Goal: Check status: Check status

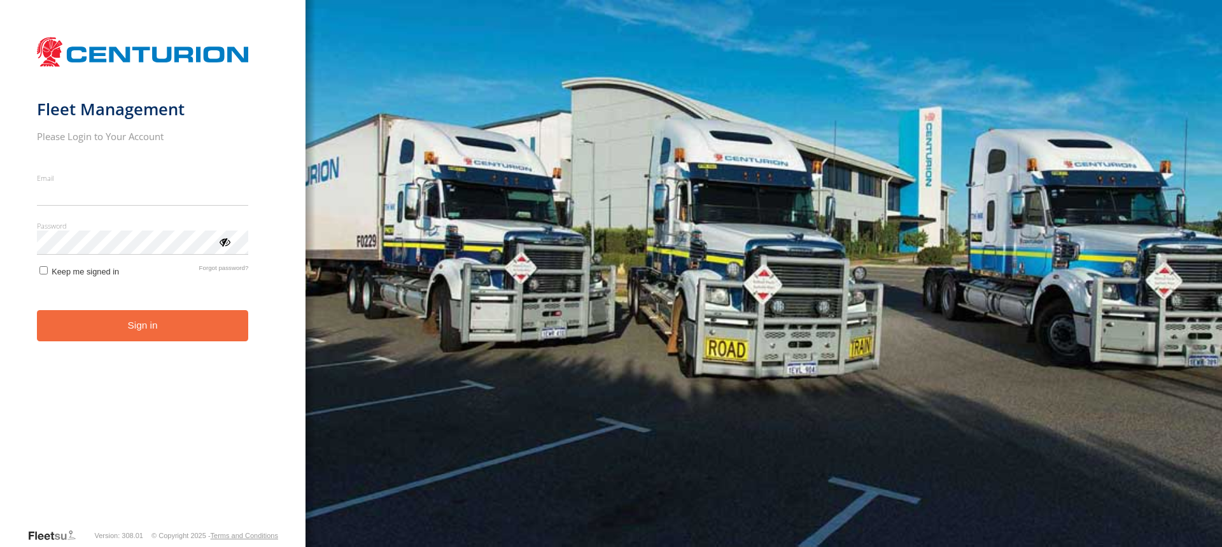
type input "**********"
click at [132, 341] on button "Sign in" at bounding box center [143, 325] width 212 height 31
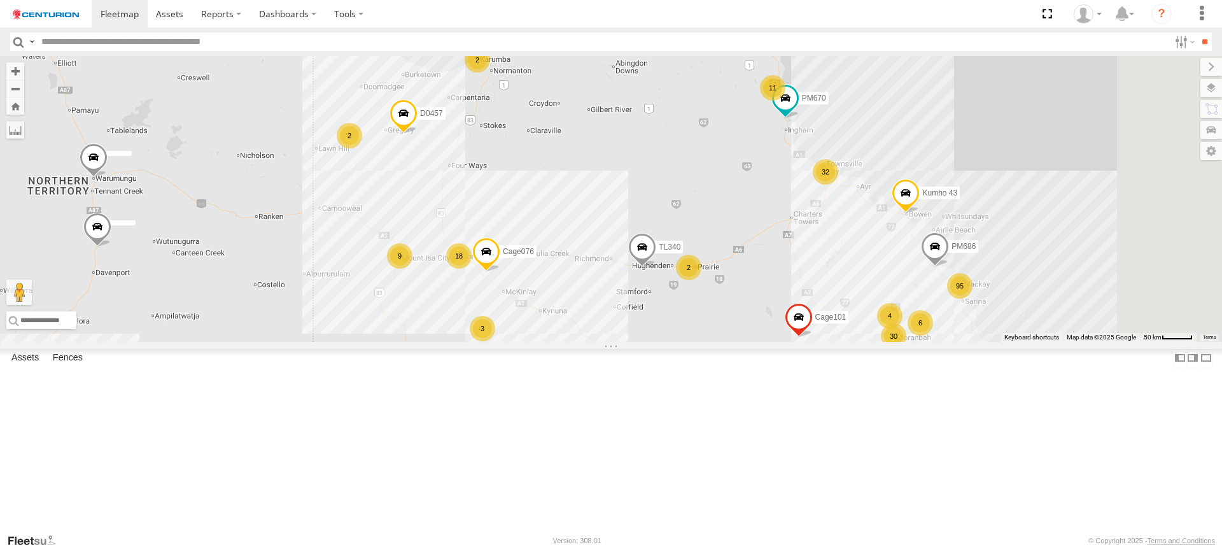
drag, startPoint x: 965, startPoint y: 155, endPoint x: 898, endPoint y: 219, distance: 92.7
click at [898, 229] on div "MV283 F0347 D0545 PM673 F0478 TL273 TL265 F0262 MV262 TL297 PM732 D0473 F0401 C…" at bounding box center [611, 199] width 1222 height 286
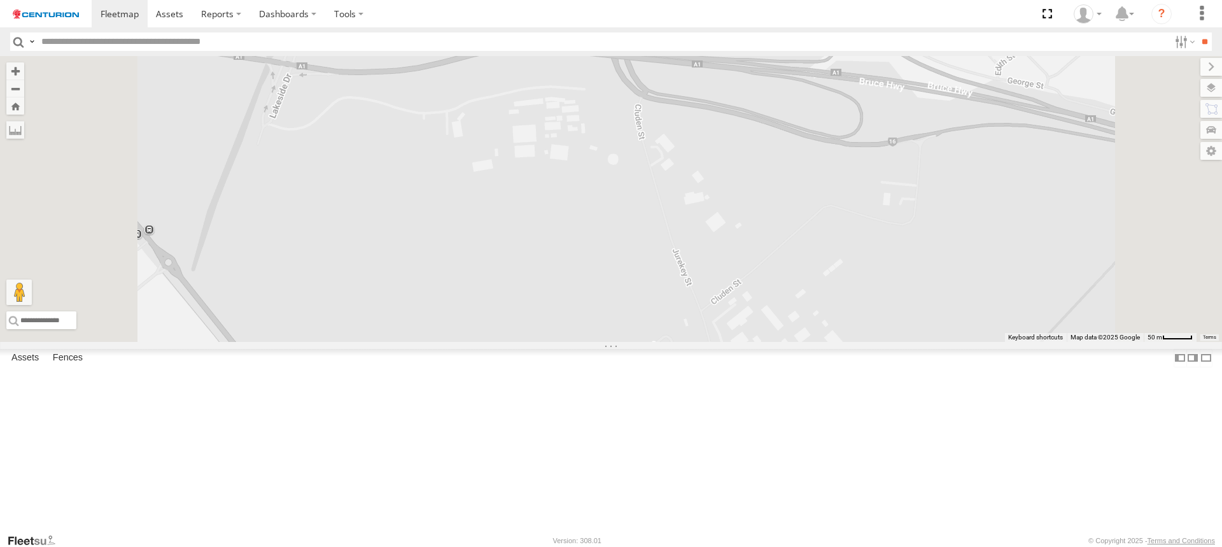
drag, startPoint x: 773, startPoint y: 172, endPoint x: 786, endPoint y: 321, distance: 150.1
click at [788, 321] on div "MV283 F0347 D0545 PM673 F0478 TL273 TL265 F0262 MV262 TL297 PM732 D0473 F0401 C…" at bounding box center [611, 199] width 1222 height 286
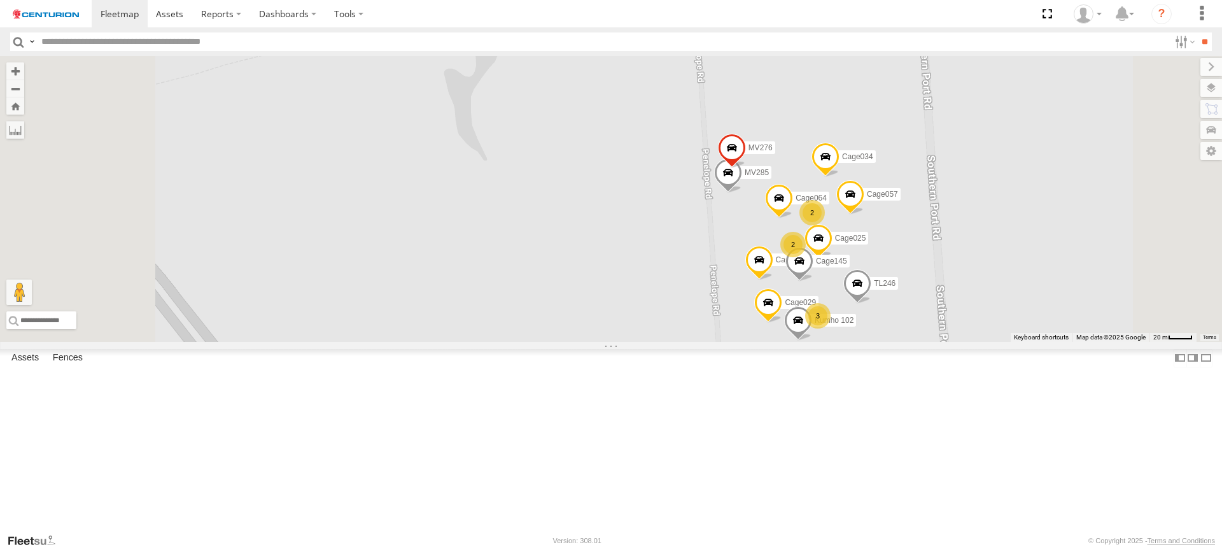
click at [742, 193] on span at bounding box center [728, 176] width 28 height 34
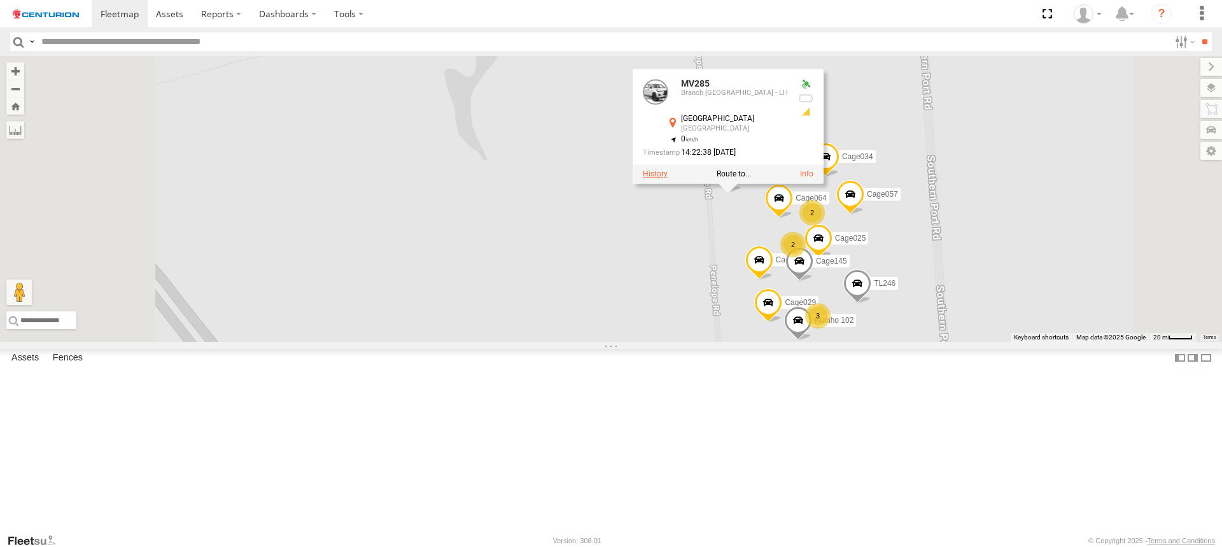
click at [668, 178] on label at bounding box center [655, 173] width 25 height 9
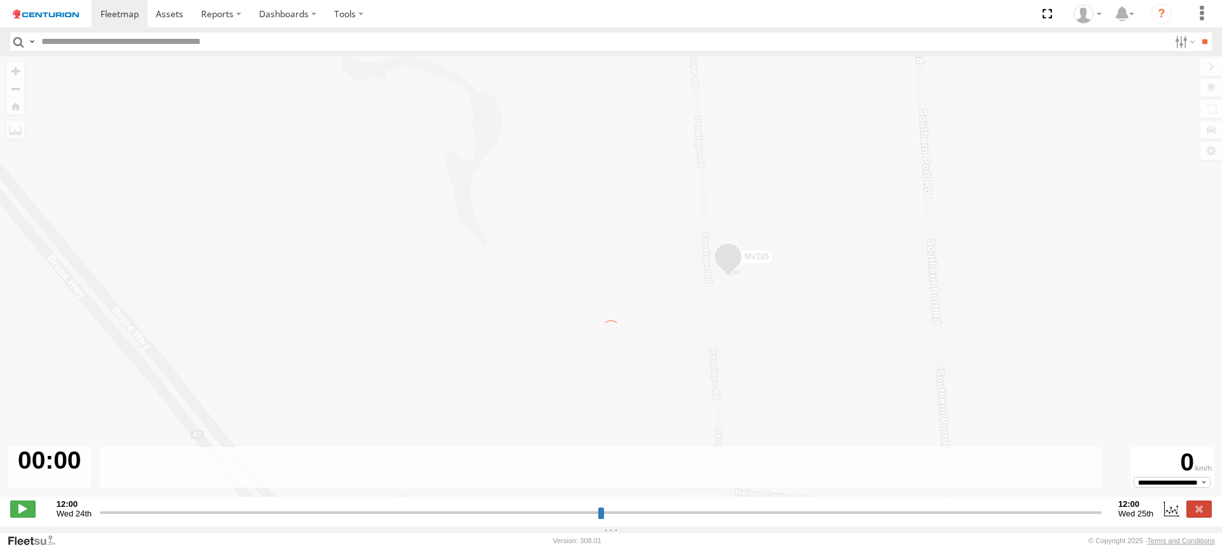
type input "**********"
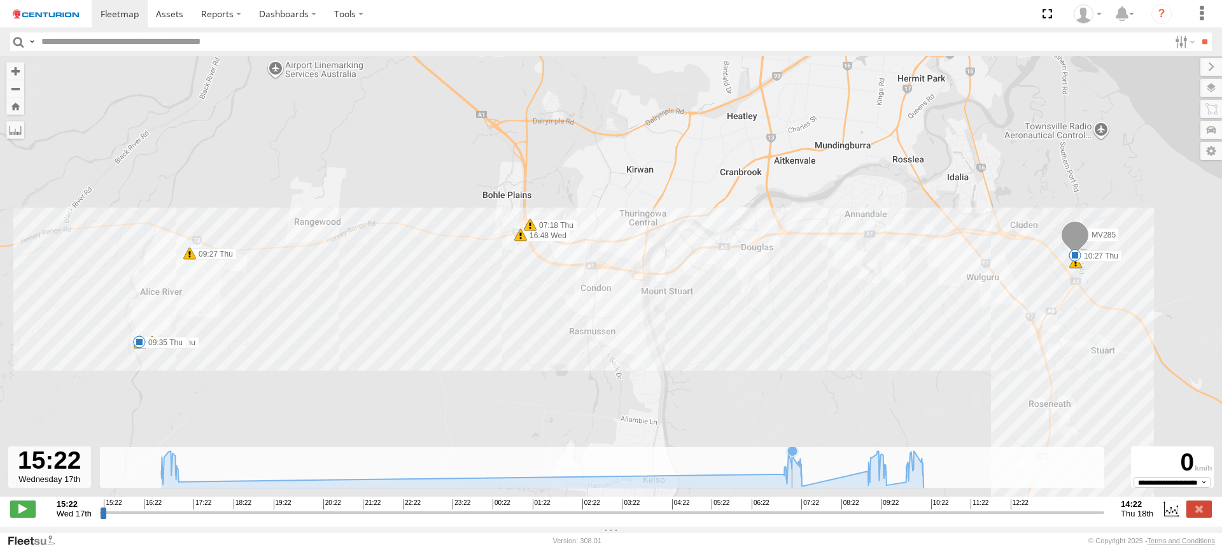
click at [793, 456] on icon at bounding box center [792, 451] width 10 height 10
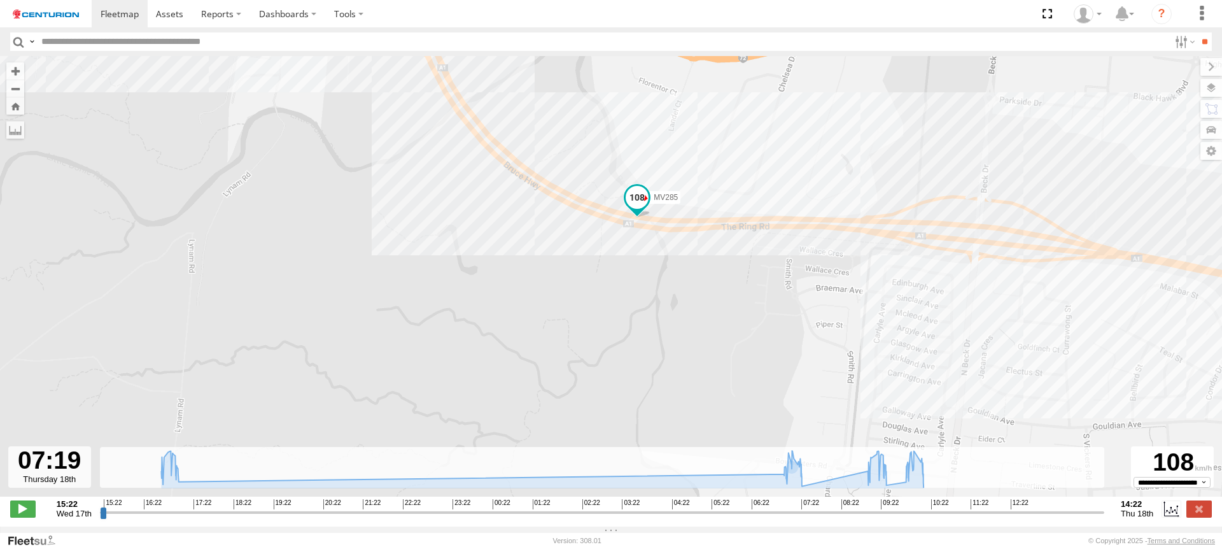
click at [756, 225] on div "MV285 16:48 Wed 16:58 Wed 17:03 Wed 07:18 Thu 07:37 Thu 09:27 Thu 09:30 Thu 09:…" at bounding box center [611, 283] width 1222 height 454
click at [915, 456] on icon at bounding box center [914, 451] width 10 height 10
click at [878, 456] on icon at bounding box center [877, 451] width 10 height 10
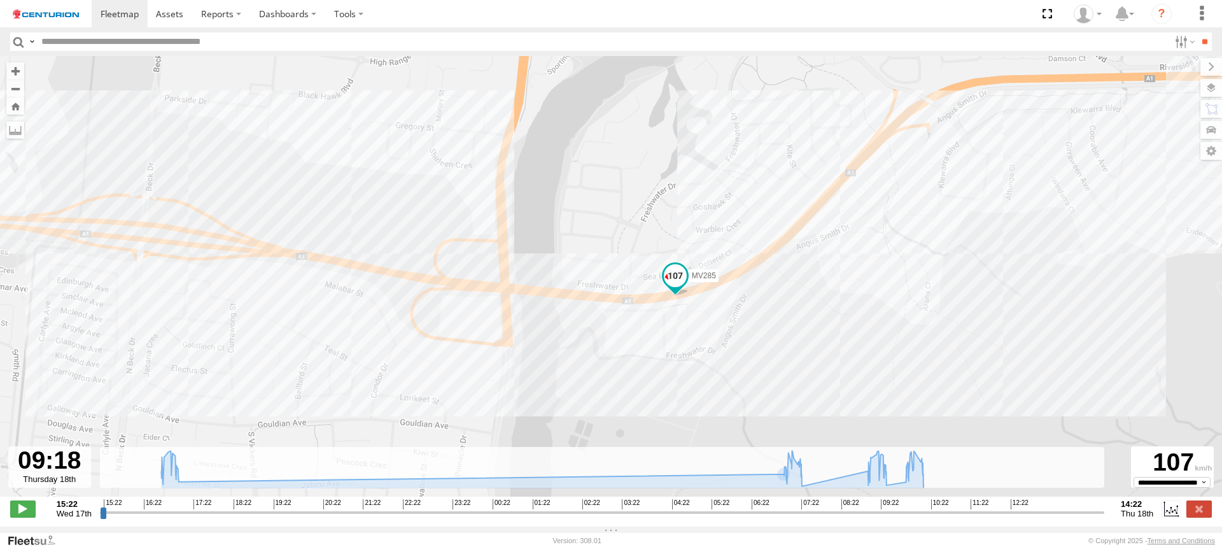
drag, startPoint x: 381, startPoint y: 327, endPoint x: 968, endPoint y: 395, distance: 590.9
click at [956, 395] on div "MV285 16:48 Wed 16:58 Wed 17:03 Wed 07:18 Thu 07:37 Thu 09:27 Thu 09:30 Thu 09:…" at bounding box center [611, 283] width 1222 height 454
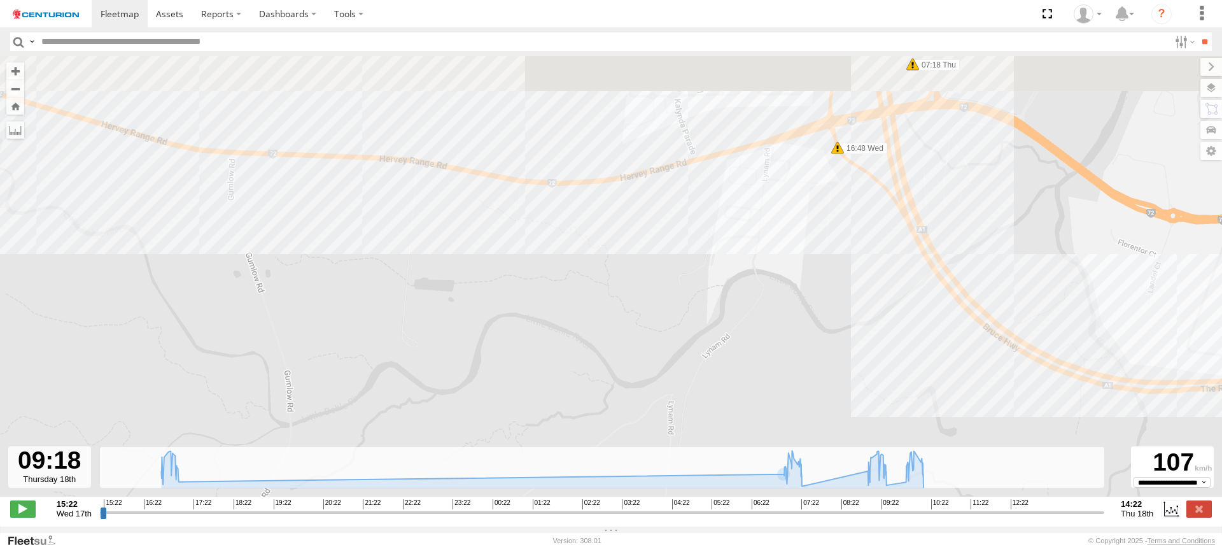
drag, startPoint x: 642, startPoint y: 306, endPoint x: 642, endPoint y: 354, distance: 47.7
click at [642, 354] on div "MV285 16:48 Wed 16:58 Wed 17:03 Wed 07:18 Thu 07:37 Thu 09:27 Thu 09:30 Thu 09:…" at bounding box center [611, 283] width 1222 height 454
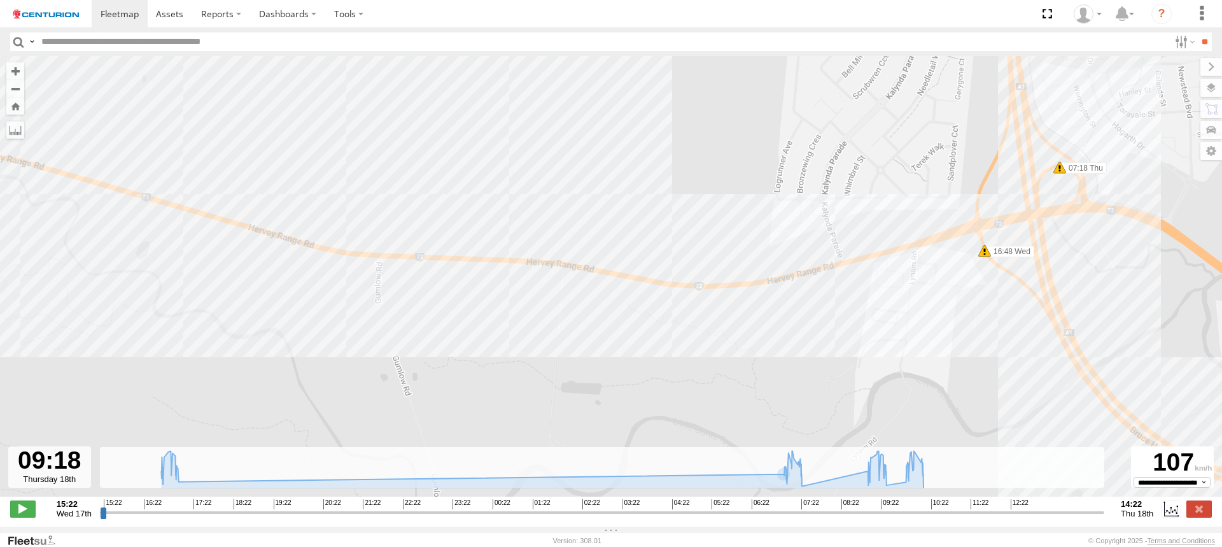
drag, startPoint x: 698, startPoint y: 267, endPoint x: 819, endPoint y: 338, distance: 139.9
click at [819, 338] on div "MV285 16:48 Wed 16:58 Wed 17:03 Wed 07:18 Thu 07:37 Thu 09:27 Thu 09:30 Thu 09:…" at bounding box center [611, 283] width 1222 height 454
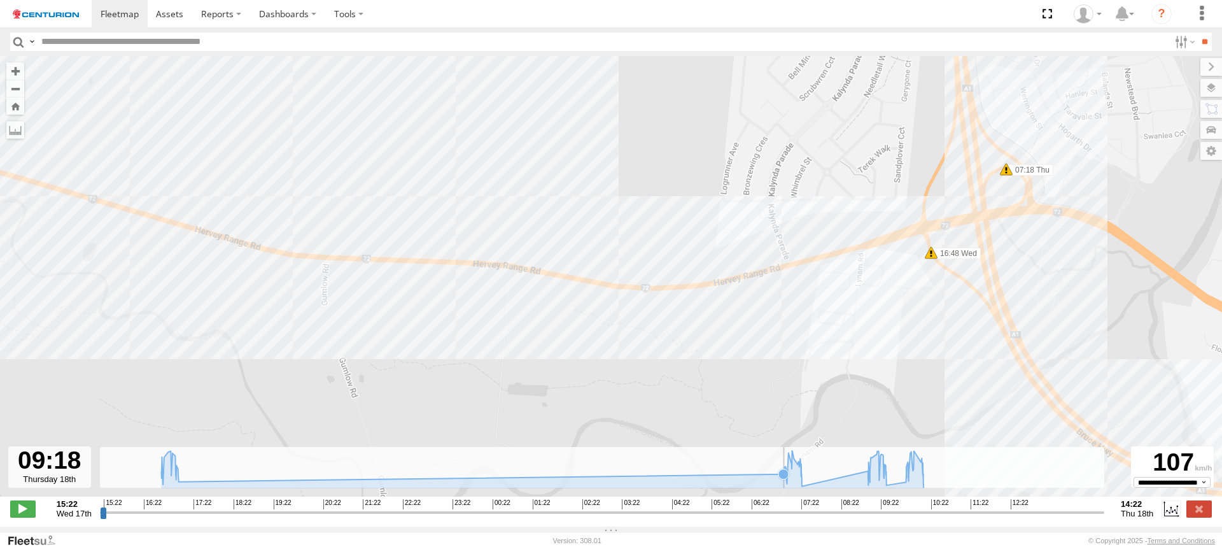
click at [583, 484] on icon at bounding box center [542, 469] width 775 height 36
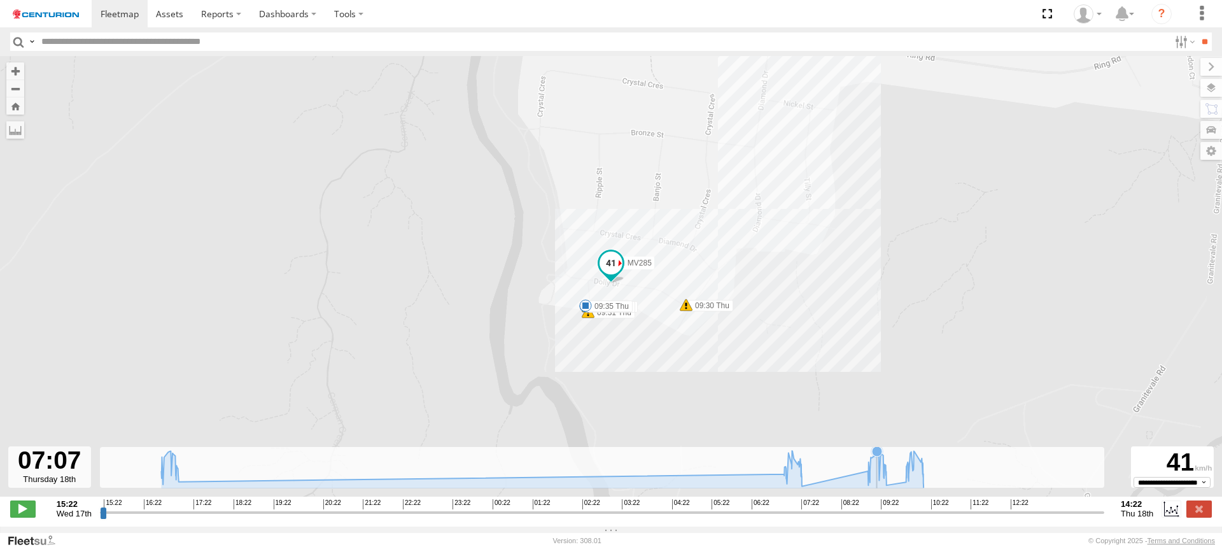
click at [878, 456] on icon at bounding box center [877, 451] width 10 height 10
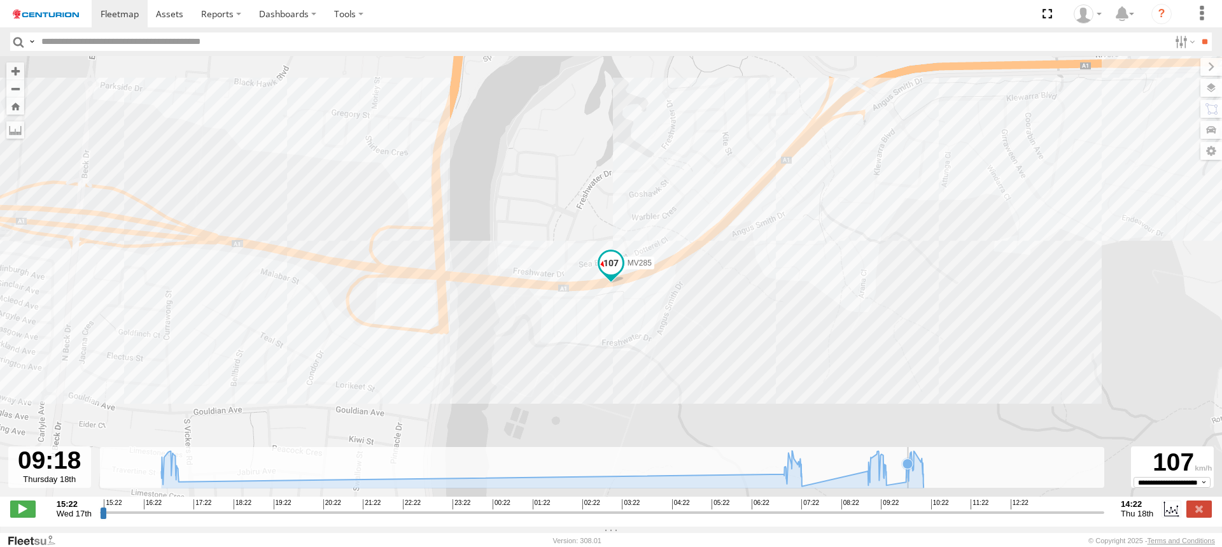
click at [908, 469] on icon at bounding box center [908, 463] width 10 height 10
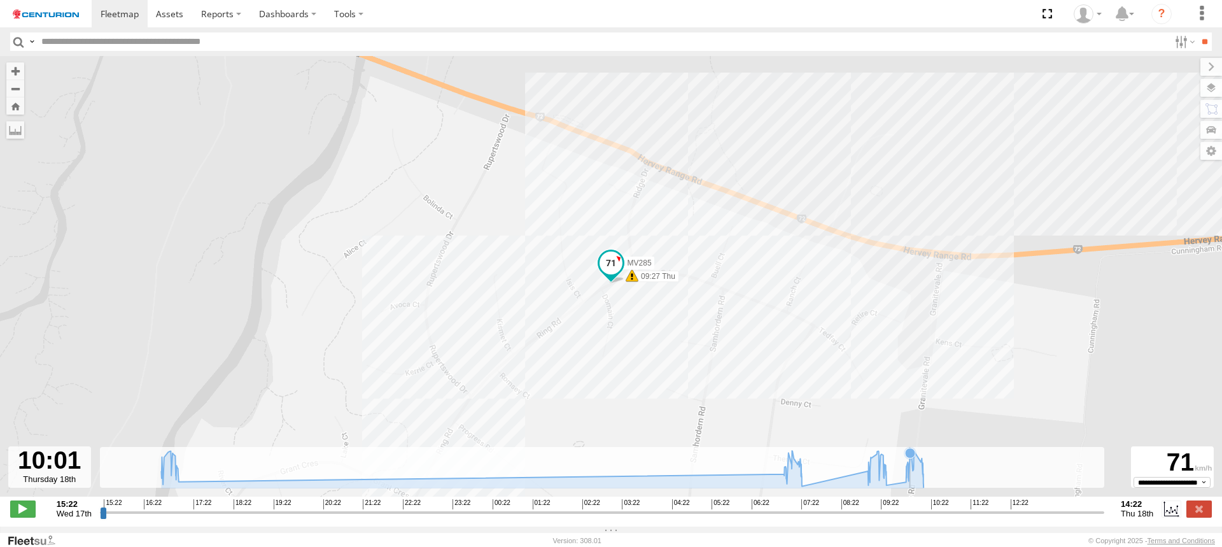
click at [910, 458] on icon at bounding box center [910, 453] width 10 height 10
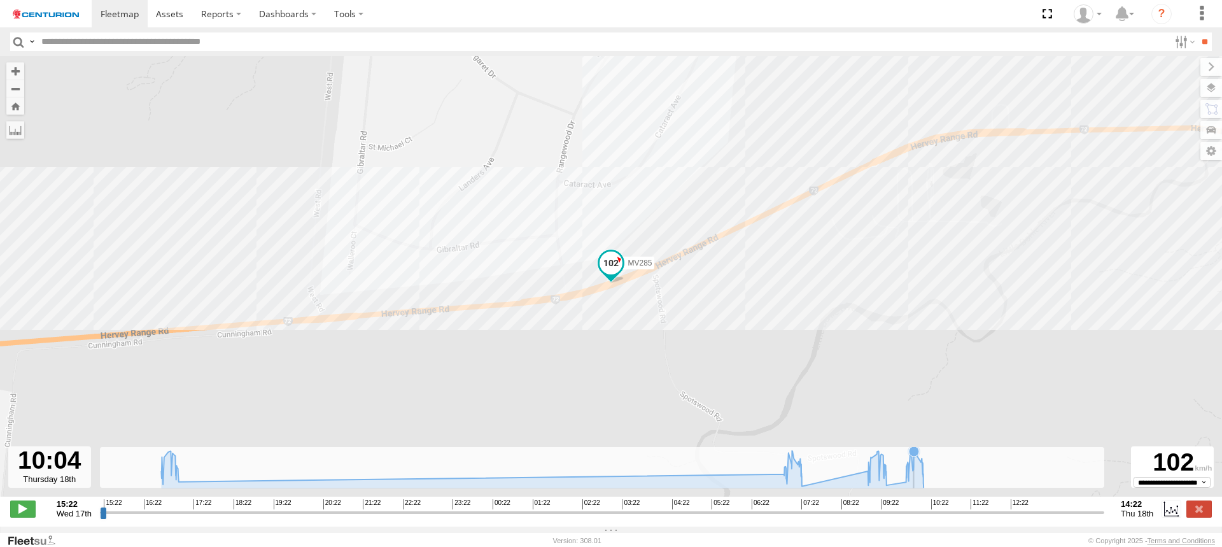
click at [914, 456] on icon at bounding box center [914, 451] width 10 height 10
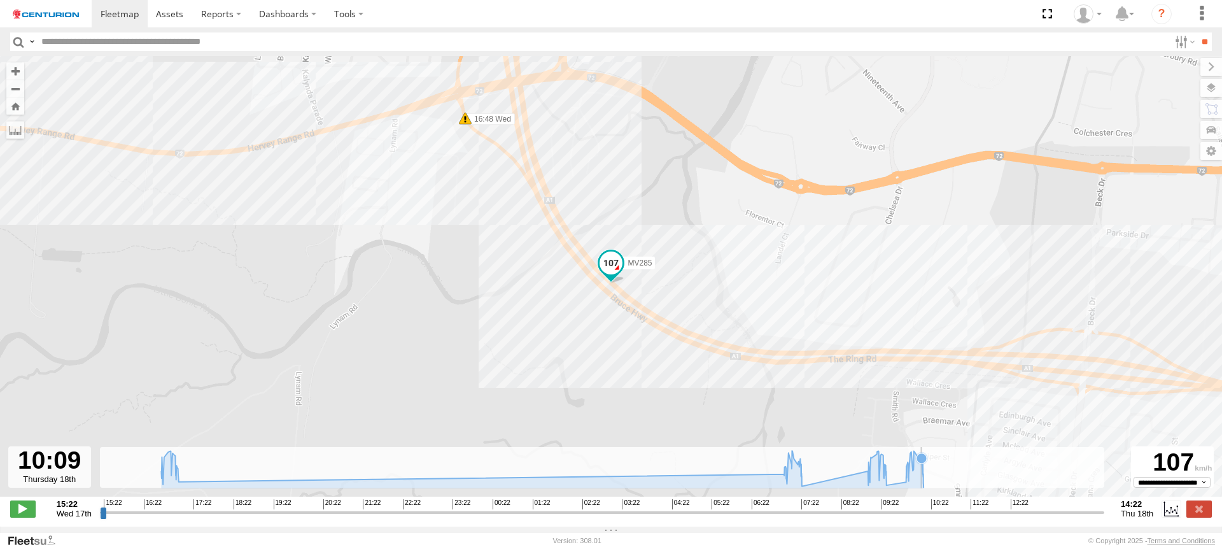
click at [922, 463] on icon at bounding box center [922, 458] width 10 height 10
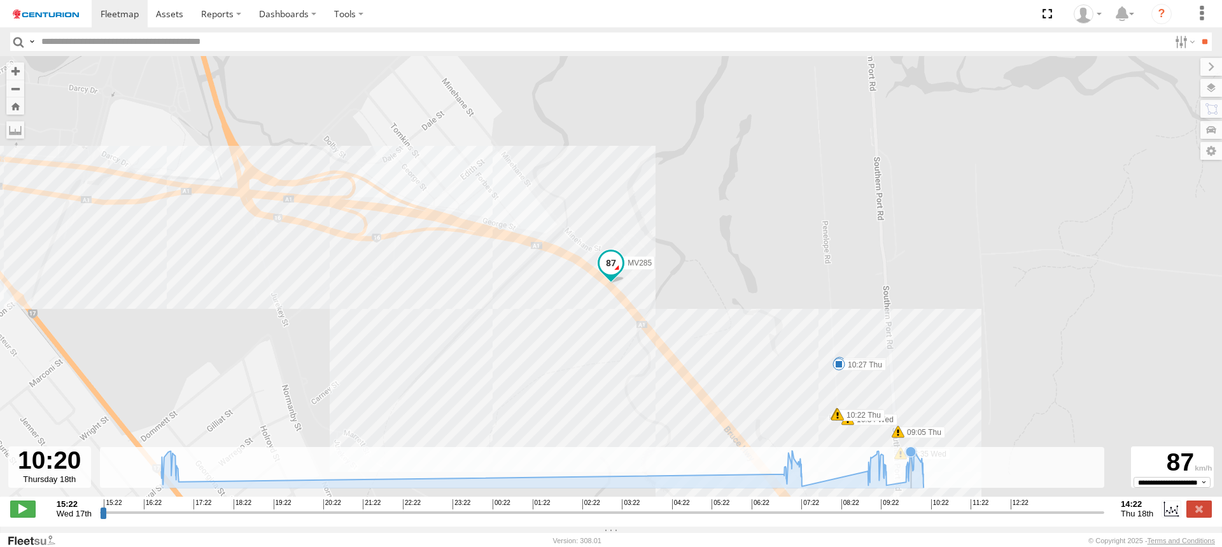
click at [912, 456] on icon at bounding box center [911, 451] width 10 height 10
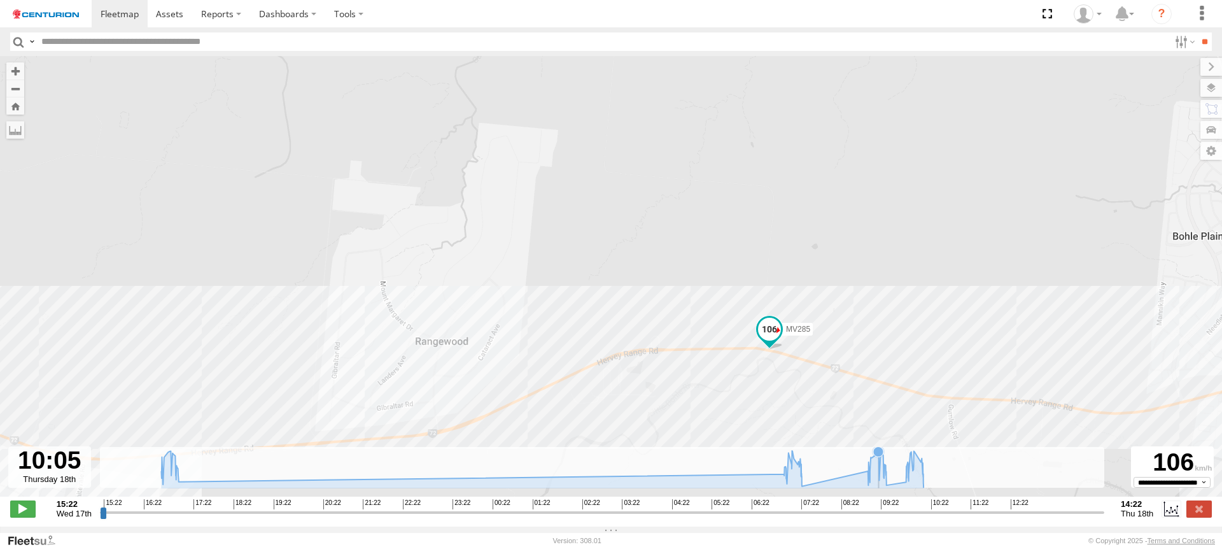
click at [879, 456] on icon at bounding box center [878, 451] width 10 height 10
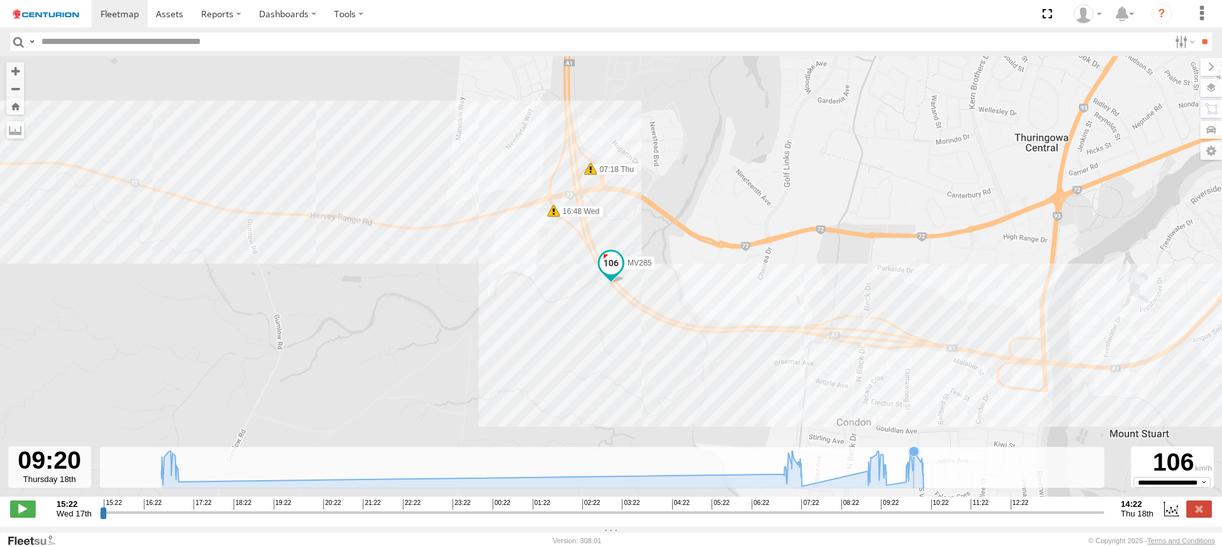
click at [915, 456] on icon at bounding box center [914, 451] width 10 height 10
click at [793, 455] on icon at bounding box center [792, 451] width 10 height 10
click at [169, 456] on icon at bounding box center [169, 451] width 10 height 10
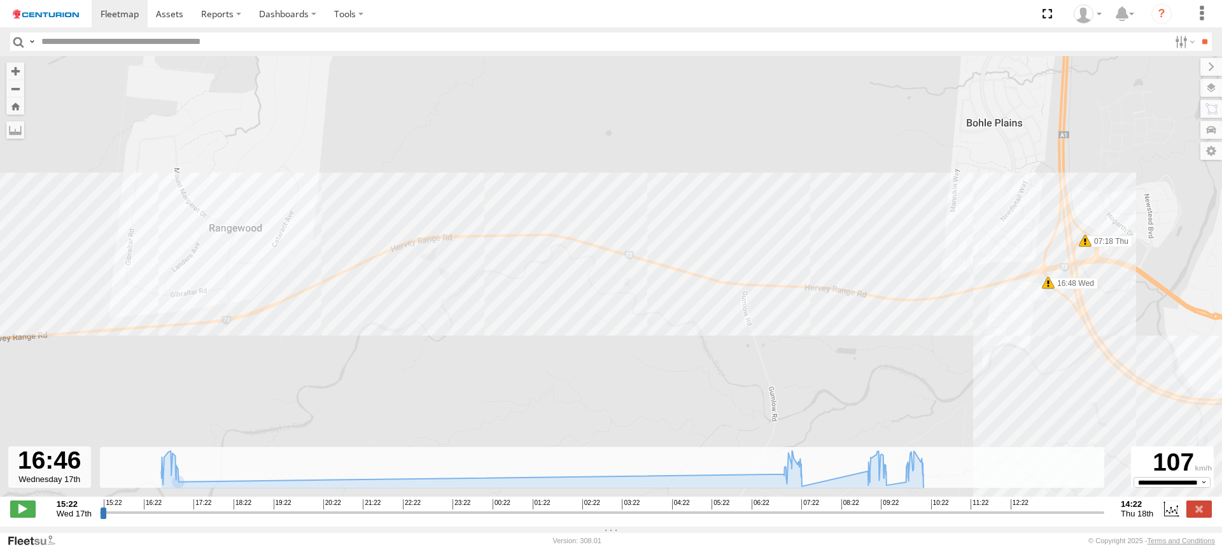
drag, startPoint x: 344, startPoint y: 243, endPoint x: 842, endPoint y: 317, distance: 503.3
click at [842, 317] on div "MV285 16:48 Wed 16:58 Wed 17:03 Wed 07:18 Thu 07:37 Thu 09:27 Thu 09:30 Thu 09:…" at bounding box center [611, 283] width 1222 height 454
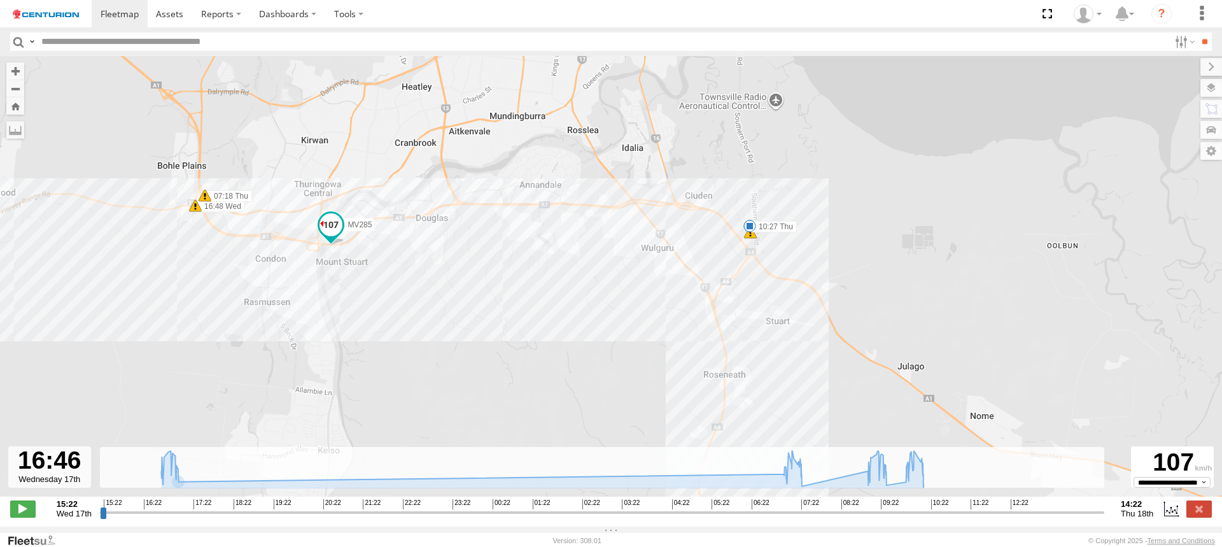
drag, startPoint x: 1013, startPoint y: 405, endPoint x: 504, endPoint y: 284, distance: 523.4
click at [504, 284] on div "MV285 16:48 Wed 16:58 Wed 17:03 Wed 07:18 Thu 07:37 Thu 09:27 Thu 09:30 Thu 09:…" at bounding box center [611, 283] width 1222 height 454
click at [694, 217] on div "MV285 16:48 Wed 16:58 Wed 17:03 Wed 07:18 Thu 07:37 Thu 09:27 Thu 09:30 Thu 09:…" at bounding box center [611, 283] width 1222 height 454
click at [736, 238] on div "MV285 16:48 Wed 16:58 Wed 17:03 Wed 07:18 Thu 07:37 Thu 09:27 Thu 09:30 Thu 09:…" at bounding box center [611, 283] width 1222 height 454
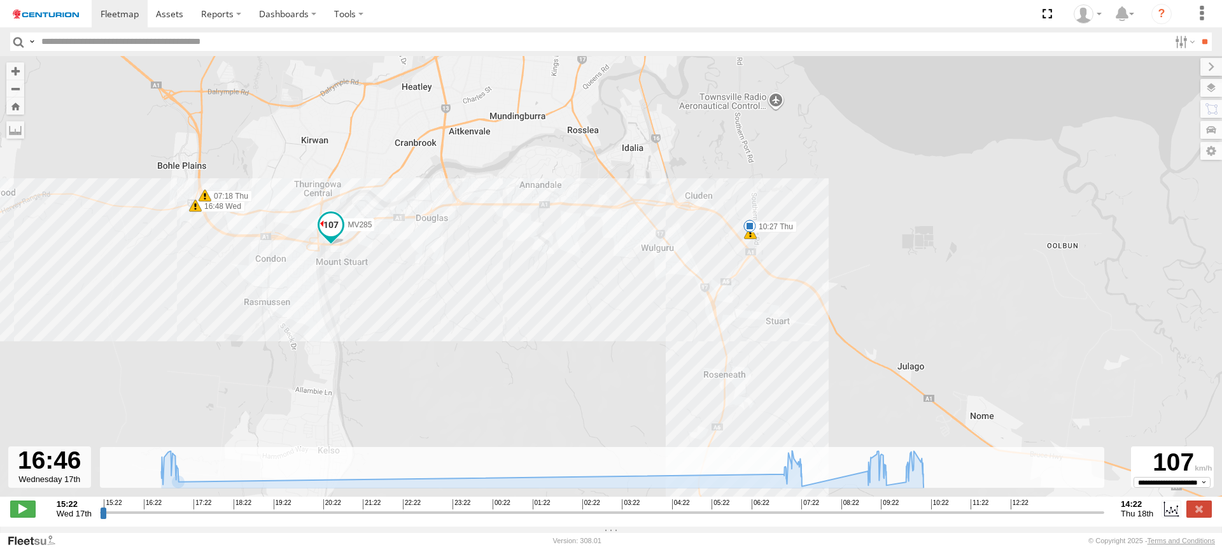
click at [736, 238] on div "MV285 16:48 Wed 16:58 Wed 17:03 Wed 07:18 Thu 07:37 Thu 09:27 Thu 09:30 Thu 09:…" at bounding box center [611, 283] width 1222 height 454
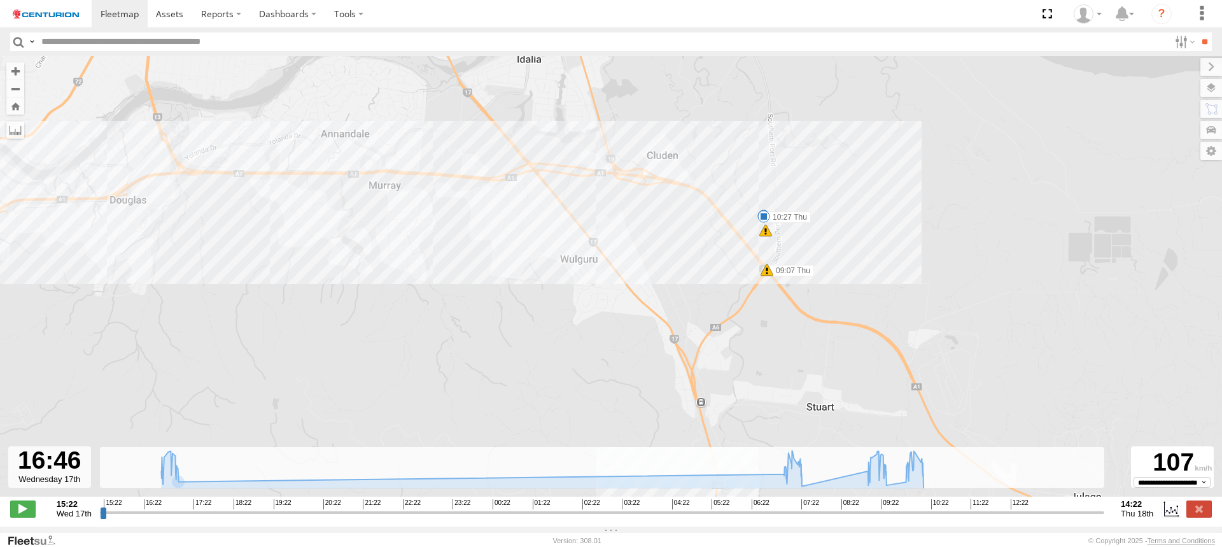
click at [736, 238] on div "MV285 16:48 Wed 16:58 Wed 17:03 Wed 07:18 Thu 07:37 Thu 09:27 Thu 09:30 Thu 09:…" at bounding box center [611, 283] width 1222 height 454
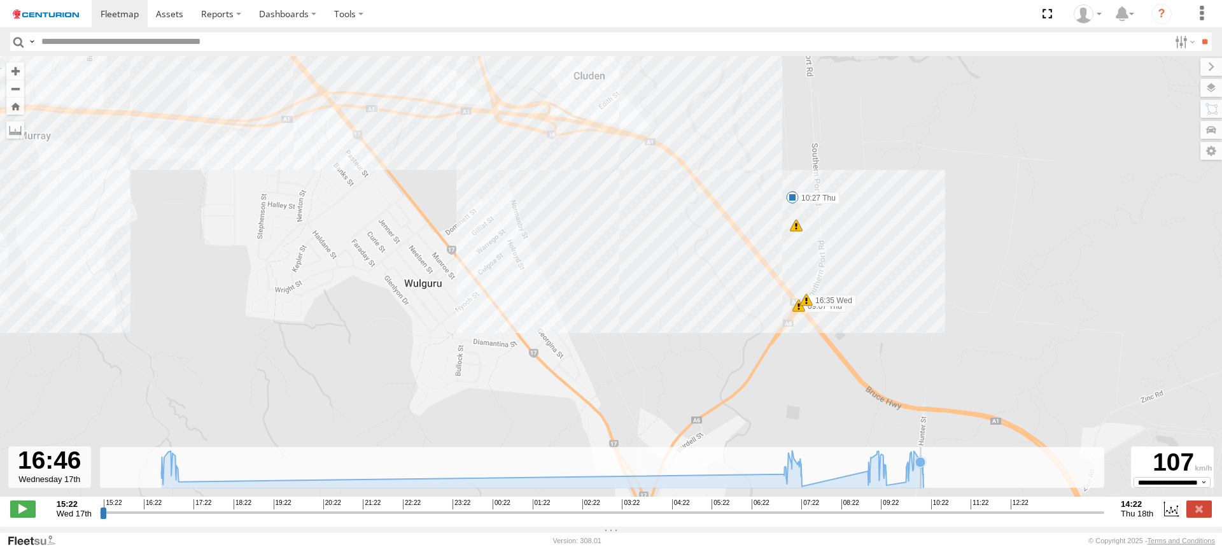
click at [920, 467] on icon at bounding box center [920, 462] width 10 height 10
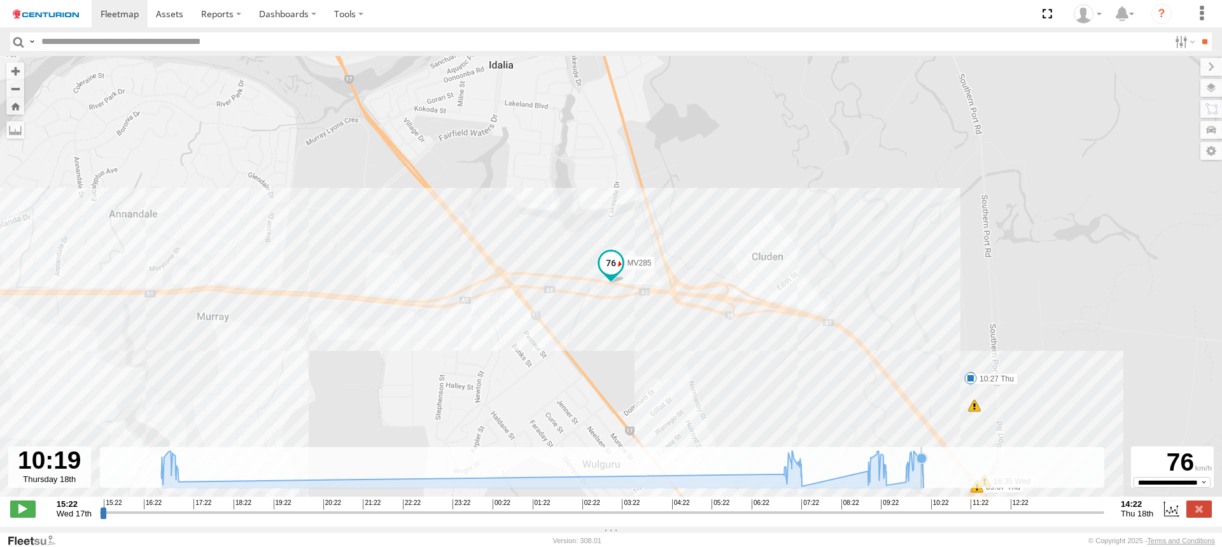
click at [922, 463] on icon at bounding box center [922, 458] width 10 height 10
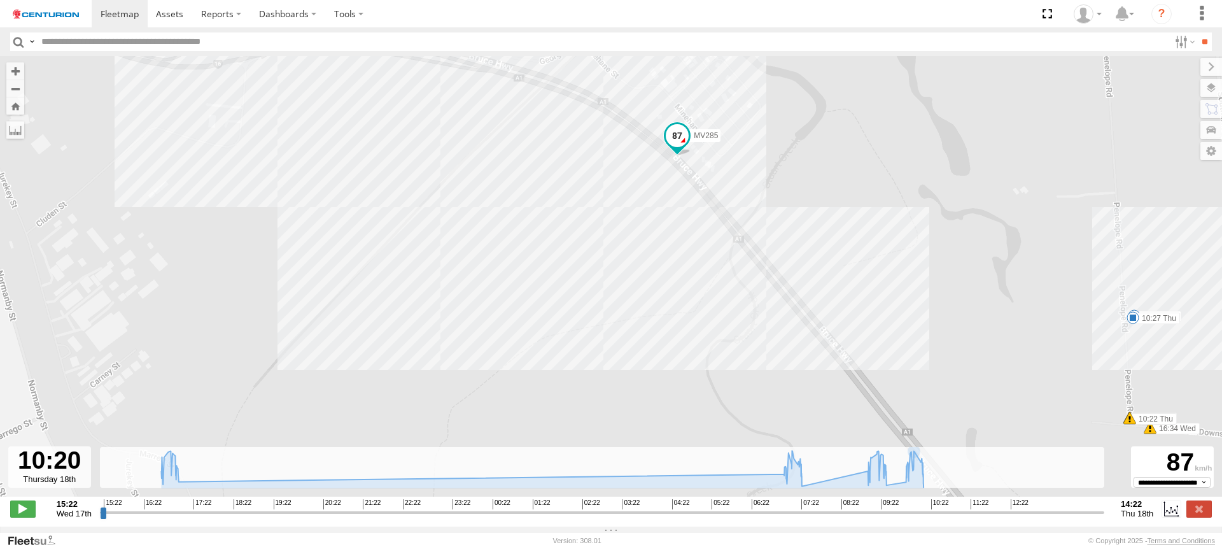
drag, startPoint x: 783, startPoint y: 367, endPoint x: 598, endPoint y: 167, distance: 272.5
click at [598, 167] on div "MV285 16:48 Wed 16:58 Wed 17:03 Wed 07:18 Thu 07:37 Thu 09:27 Thu 09:30 Thu 09:…" at bounding box center [611, 283] width 1222 height 454
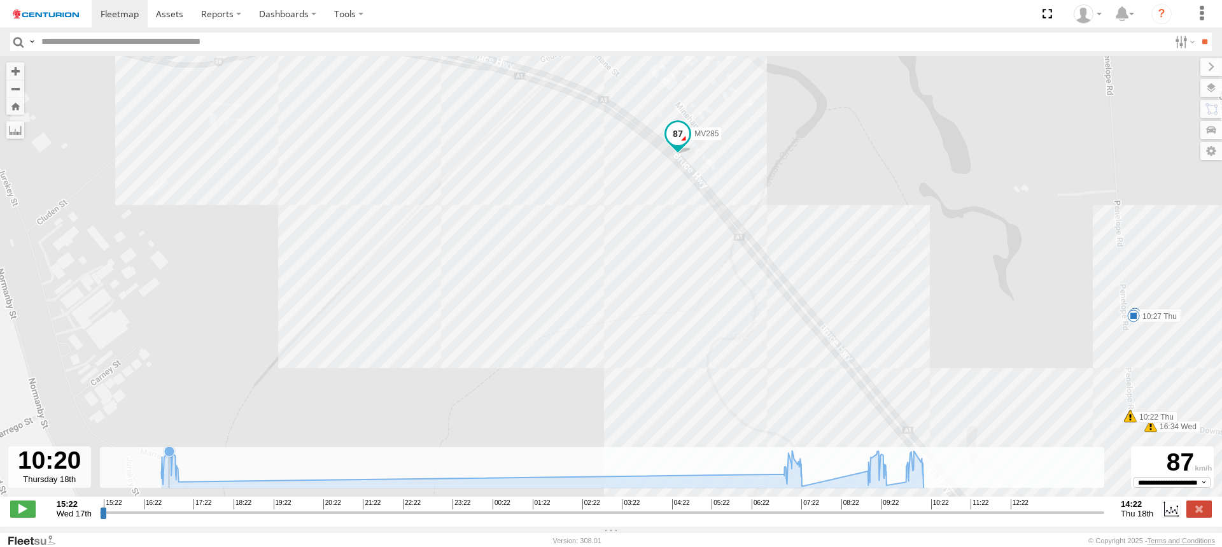
click at [170, 456] on icon at bounding box center [169, 451] width 10 height 10
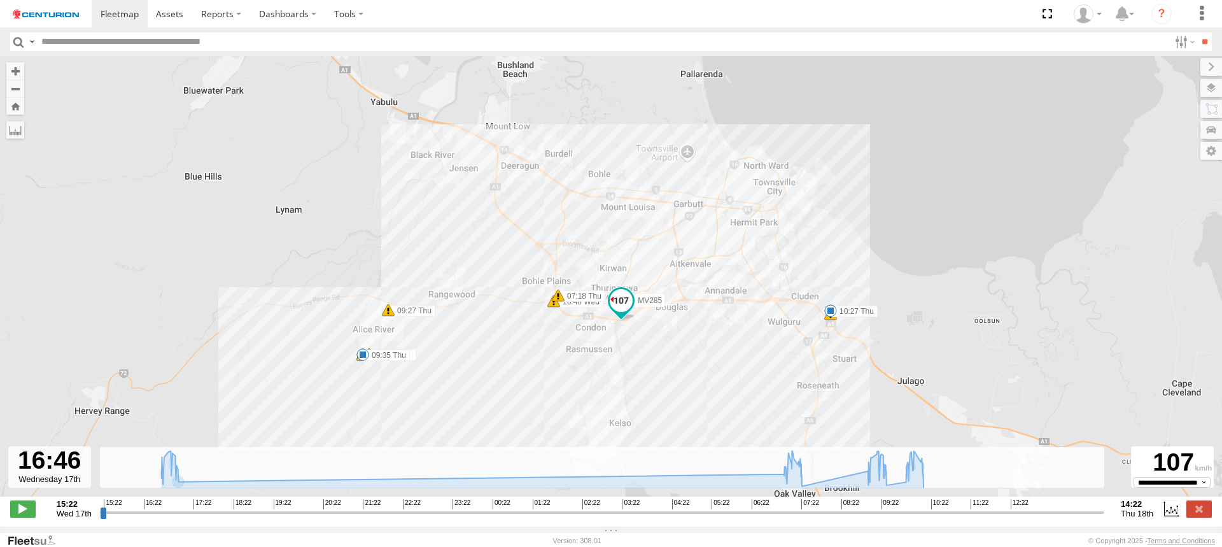
click at [814, 192] on div "MV285 16:48 Wed 16:58 Wed 17:03 Wed 07:18 Thu 07:37 Thu 09:27 Thu 09:30 Thu 09:…" at bounding box center [611, 283] width 1222 height 454
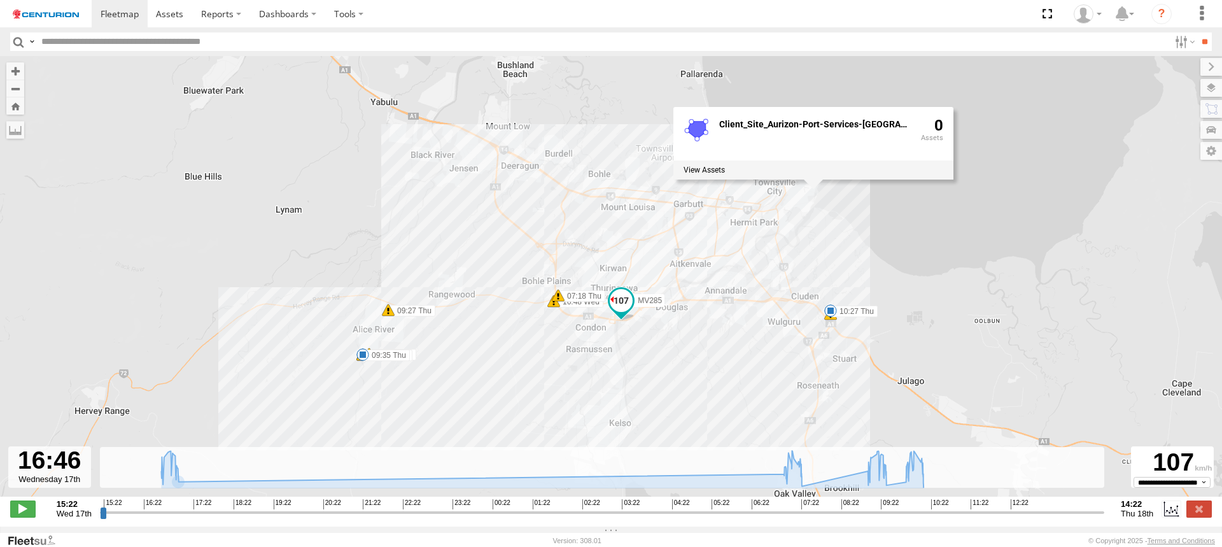
click at [879, 304] on div "MV285 16:48 Wed 16:58 Wed 17:03 Wed 07:18 Thu 07:37 Thu 09:27 Thu 09:30 Thu 09:…" at bounding box center [611, 283] width 1222 height 454
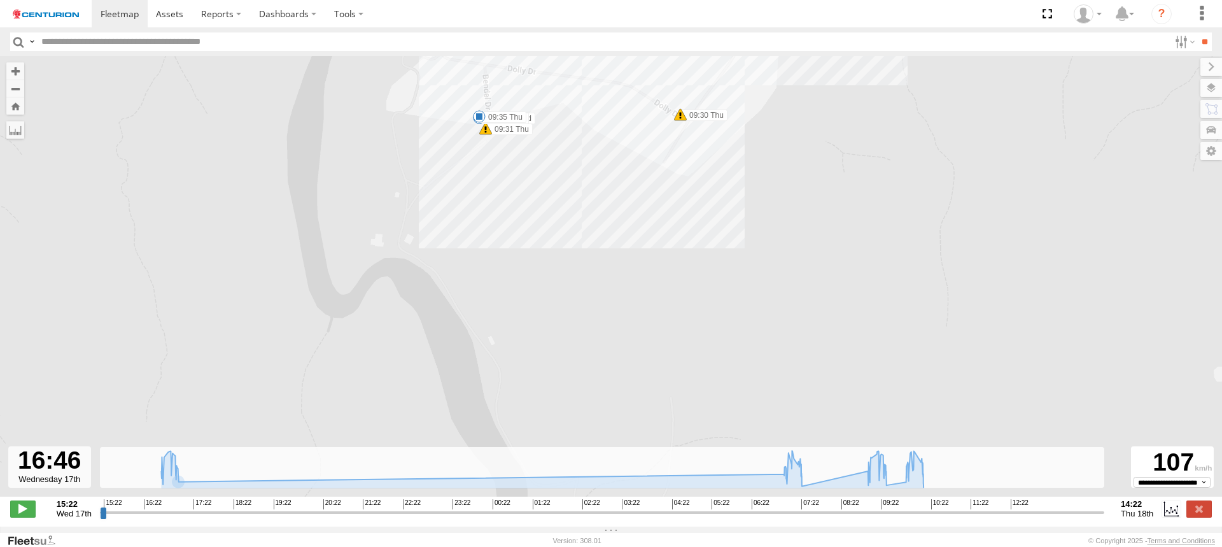
click at [481, 120] on span at bounding box center [479, 116] width 13 height 13
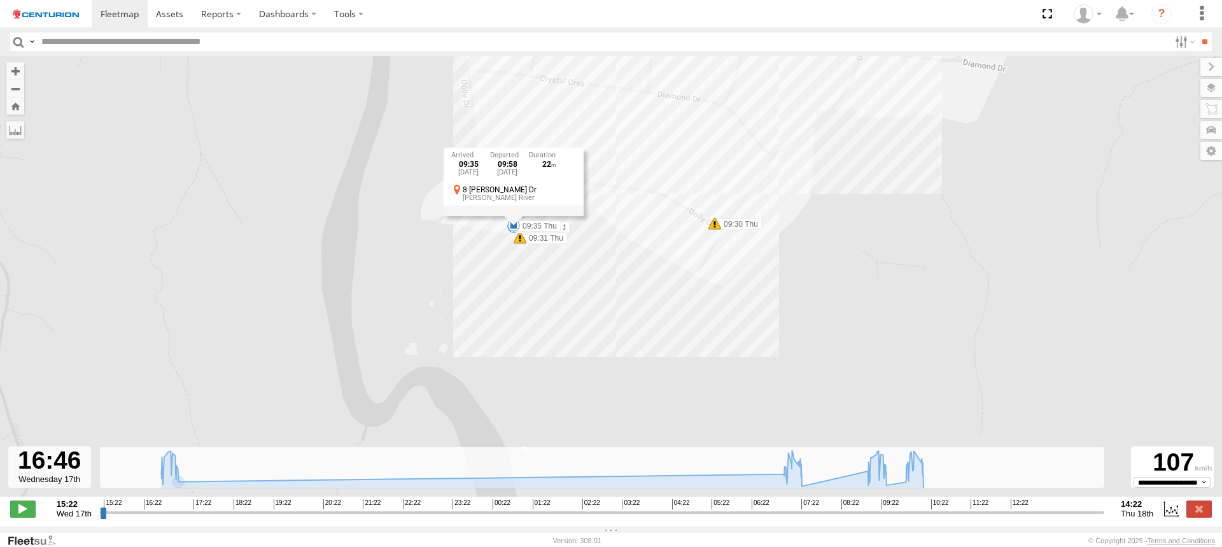
drag, startPoint x: 481, startPoint y: 162, endPoint x: 516, endPoint y: 272, distance: 115.4
click at [516, 272] on div "MV285 16:48 Wed 16:58 Wed 17:03 Wed 07:18 Thu 07:37 Thu 09:27 Thu 09:30 Thu 09:…" at bounding box center [611, 283] width 1222 height 454
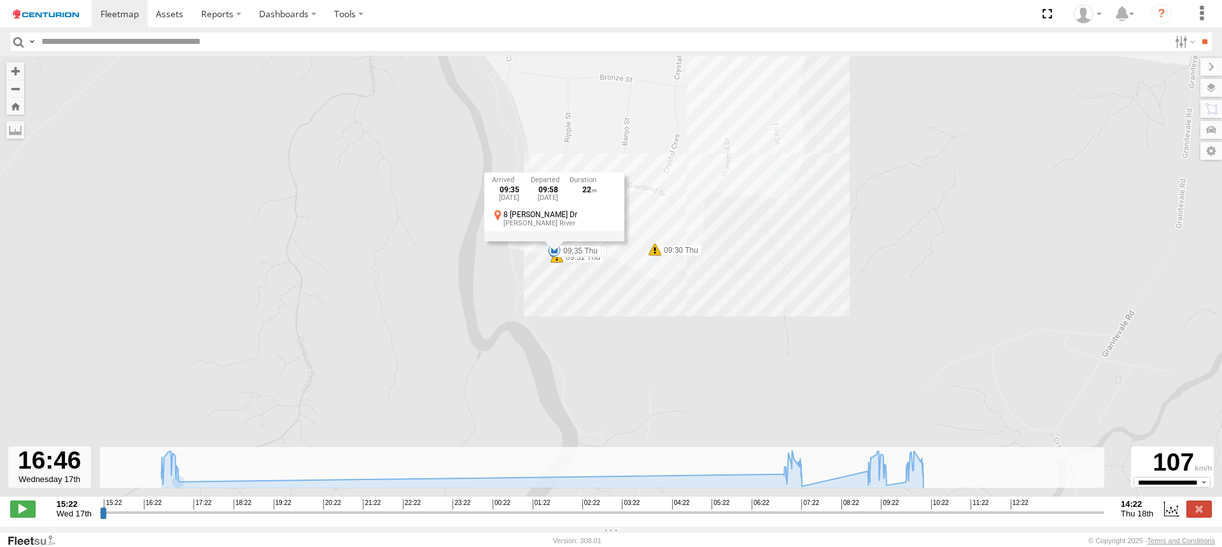
click at [607, 299] on div "MV285 16:48 Wed 16:58 Wed 17:03 Wed 07:18 Thu 07:37 Thu 09:27 Thu 09:30 Thu 09:…" at bounding box center [611, 283] width 1222 height 454
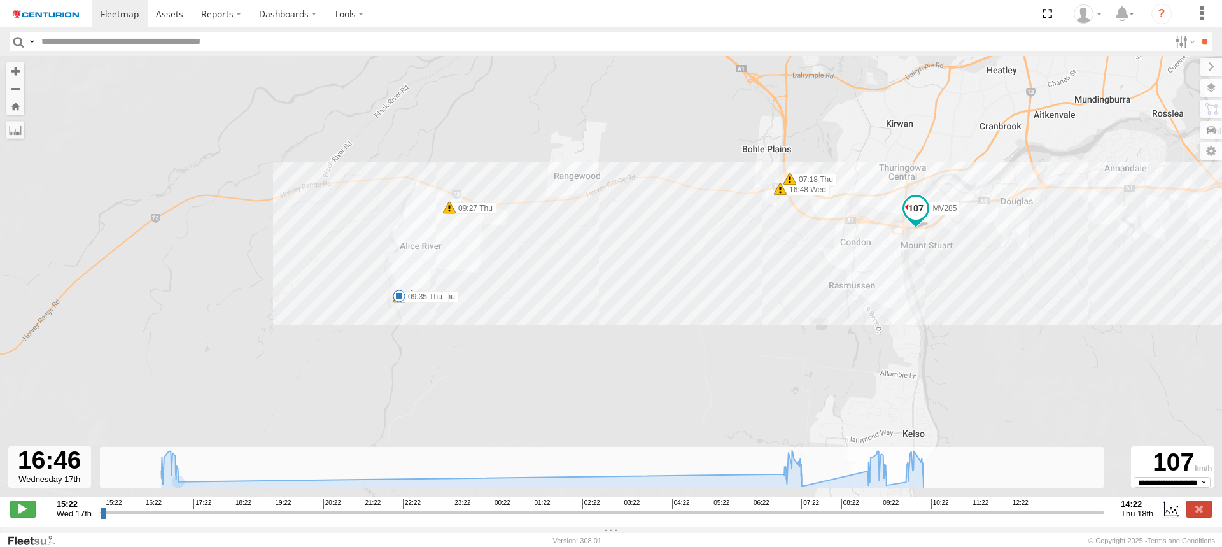
drag, startPoint x: 967, startPoint y: 257, endPoint x: 577, endPoint y: 262, distance: 389.6
click at [581, 261] on div "MV285 16:48 Wed 16:58 Wed 17:03 Wed 07:18 Thu 07:37 Thu 09:27 Thu 09:30 Thu 09:…" at bounding box center [611, 283] width 1222 height 454
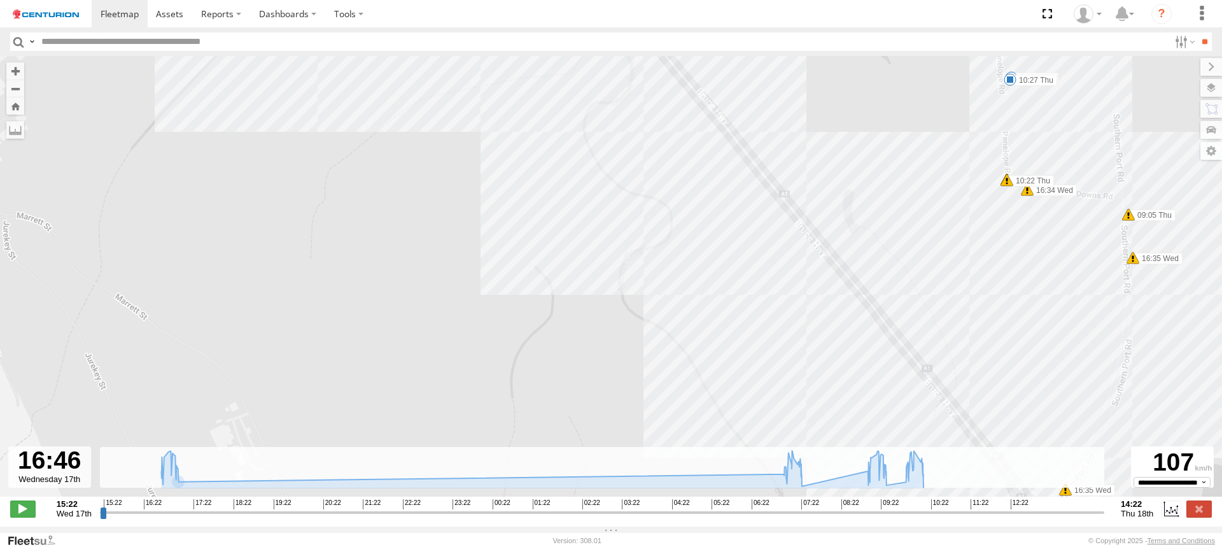
drag, startPoint x: 957, startPoint y: 145, endPoint x: 959, endPoint y: 177, distance: 31.9
click at [959, 177] on div "MV285 16:48 Wed 16:58 Wed 17:03 Wed 07:18 Thu 07:37 Thu 09:27 Thu 09:30 Thu 09:…" at bounding box center [611, 283] width 1222 height 454
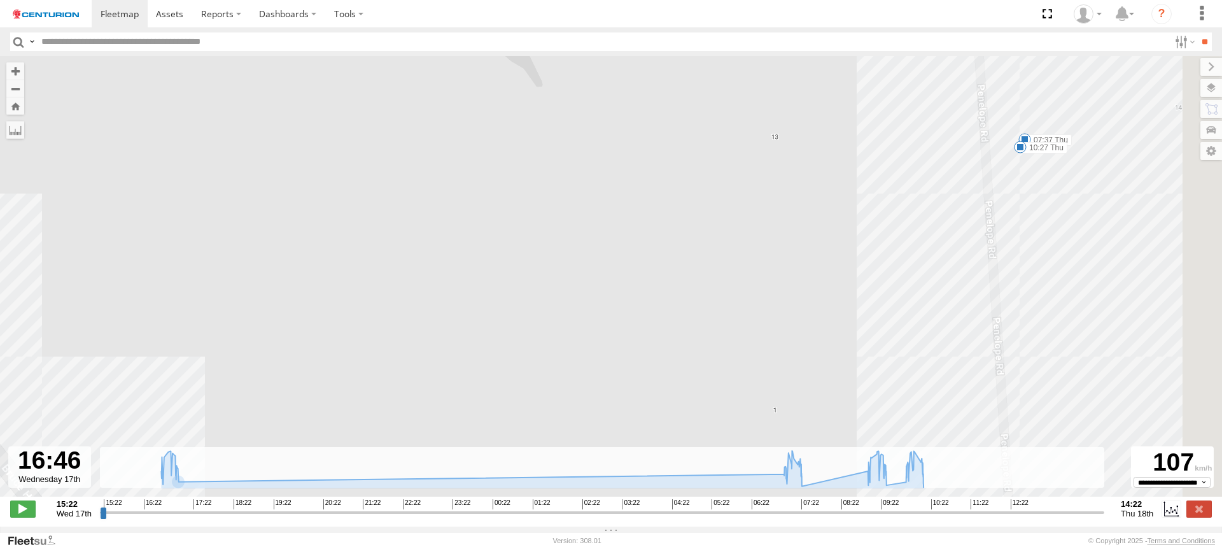
drag, startPoint x: 1055, startPoint y: 91, endPoint x: 947, endPoint y: 204, distance: 156.2
click at [949, 204] on div "MV285 16:48 Wed 16:58 Wed 17:03 Wed 07:18 Thu 07:37 Thu 09:27 Thu 09:30 Thu 09:…" at bounding box center [611, 283] width 1222 height 454
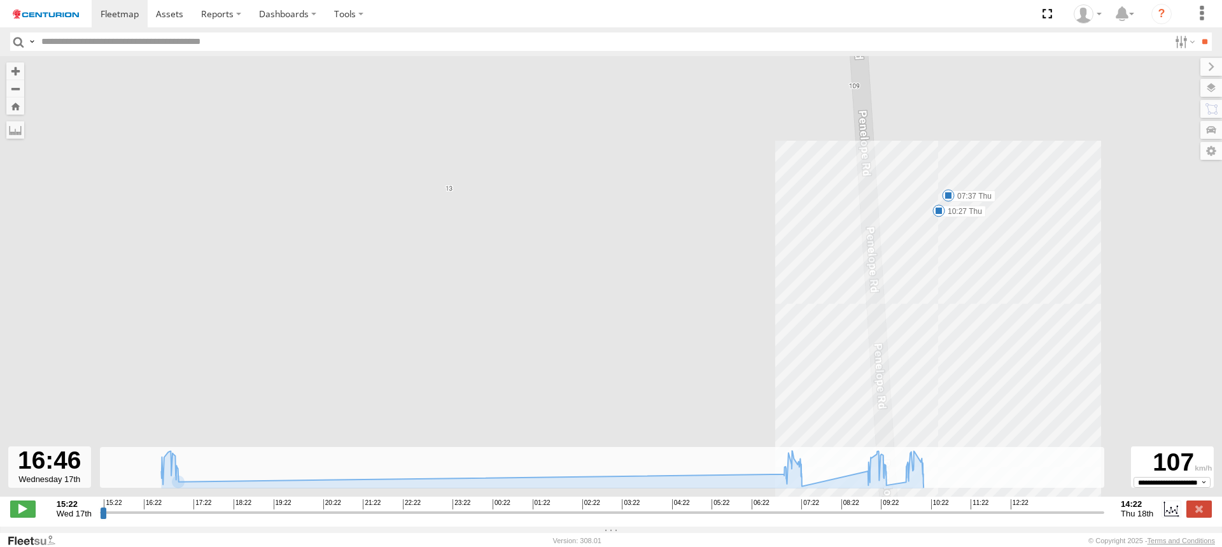
click at [949, 201] on span at bounding box center [948, 195] width 13 height 13
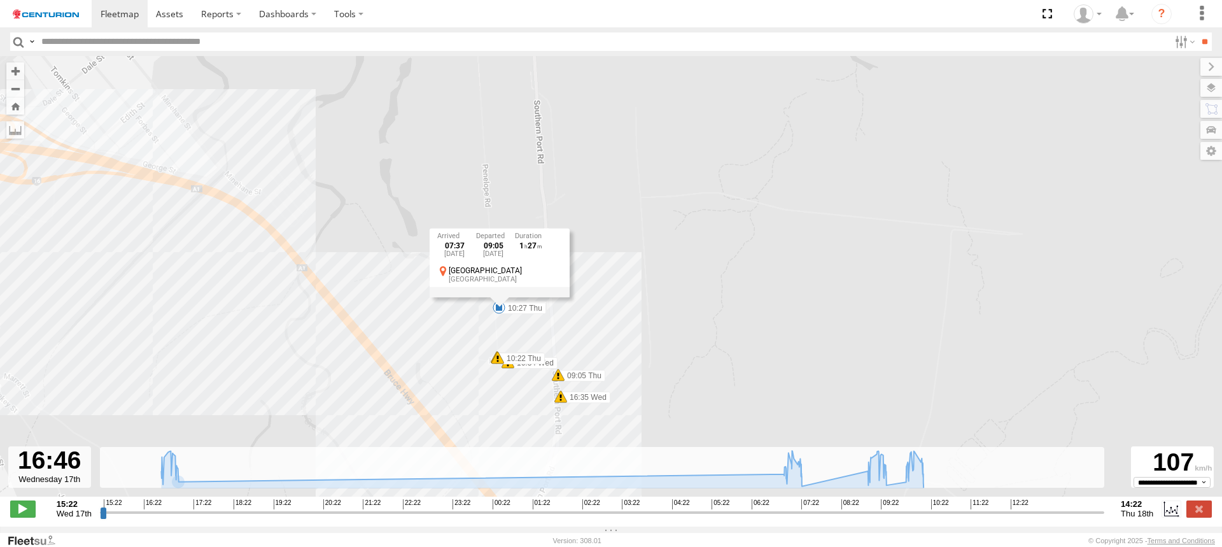
drag, startPoint x: 327, startPoint y: 347, endPoint x: 669, endPoint y: 335, distance: 342.0
click at [594, 344] on div "MV285 16:48 Wed 16:58 Wed 17:03 Wed 07:18 Thu 07:37 Thu 09:27 Thu 09:30 Thu 09:…" at bounding box center [611, 283] width 1222 height 454
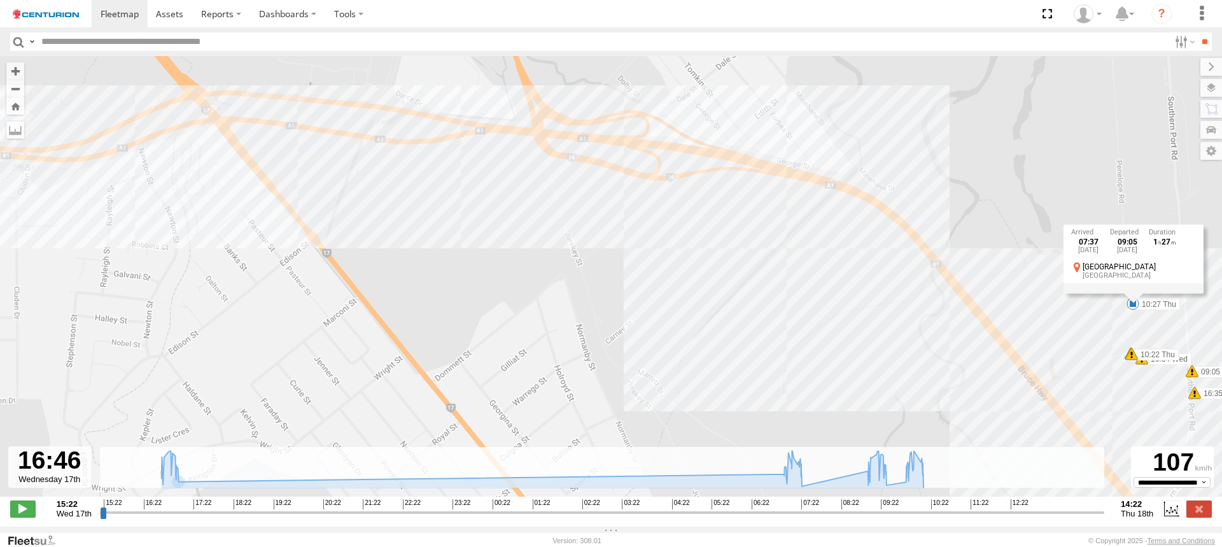
drag, startPoint x: 188, startPoint y: 290, endPoint x: 621, endPoint y: 314, distance: 432.9
click at [581, 311] on div "MV285 16:48 Wed 16:58 Wed 17:03 Wed 07:18 Thu 07:37 Thu 09:27 Thu 09:30 Thu 09:…" at bounding box center [611, 283] width 1222 height 454
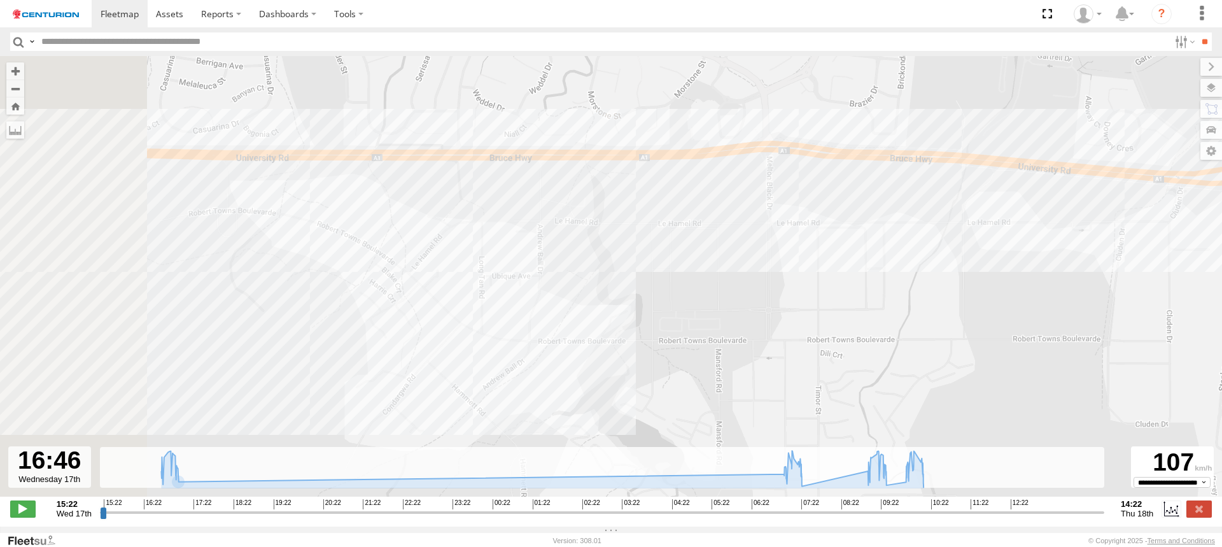
drag, startPoint x: 407, startPoint y: 304, endPoint x: 798, endPoint y: 253, distance: 394.8
click at [764, 260] on div "MV285 16:48 Wed 16:58 Wed 17:03 Wed 07:18 Thu 07:37 Thu 09:27 Thu 09:30 Thu 09:…" at bounding box center [611, 283] width 1222 height 454
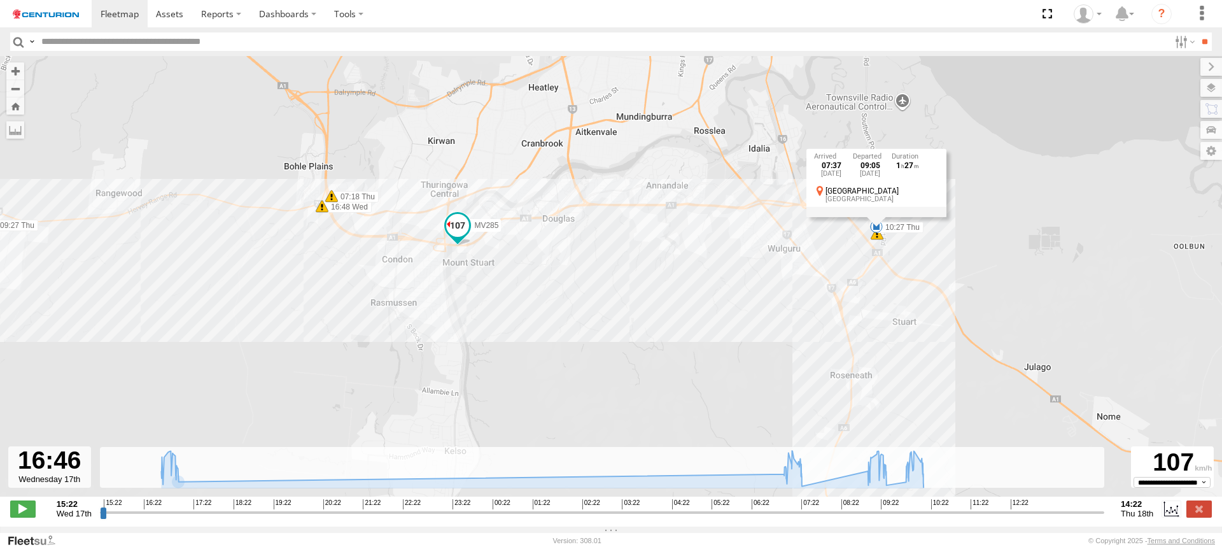
drag, startPoint x: 144, startPoint y: 288, endPoint x: 642, endPoint y: 247, distance: 500.1
click at [584, 256] on div "MV285 16:48 Wed 16:58 Wed 17:03 Wed 07:18 Thu 07:37 Thu 09:27 Thu 09:30 Thu 09:…" at bounding box center [611, 283] width 1222 height 454
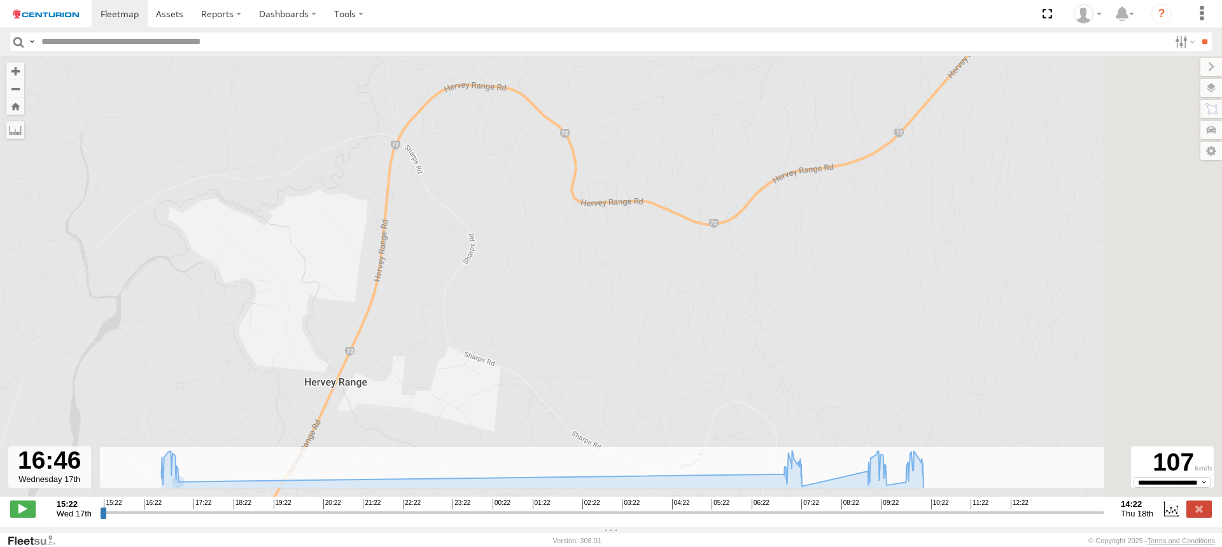
drag, startPoint x: 1022, startPoint y: 307, endPoint x: 773, endPoint y: 325, distance: 250.2
click at [773, 325] on div "MV285 16:48 Wed 16:58 Wed 17:03 Wed 07:18 Thu 07:37 Thu 09:27 Thu 09:30 Thu 09:…" at bounding box center [611, 283] width 1222 height 454
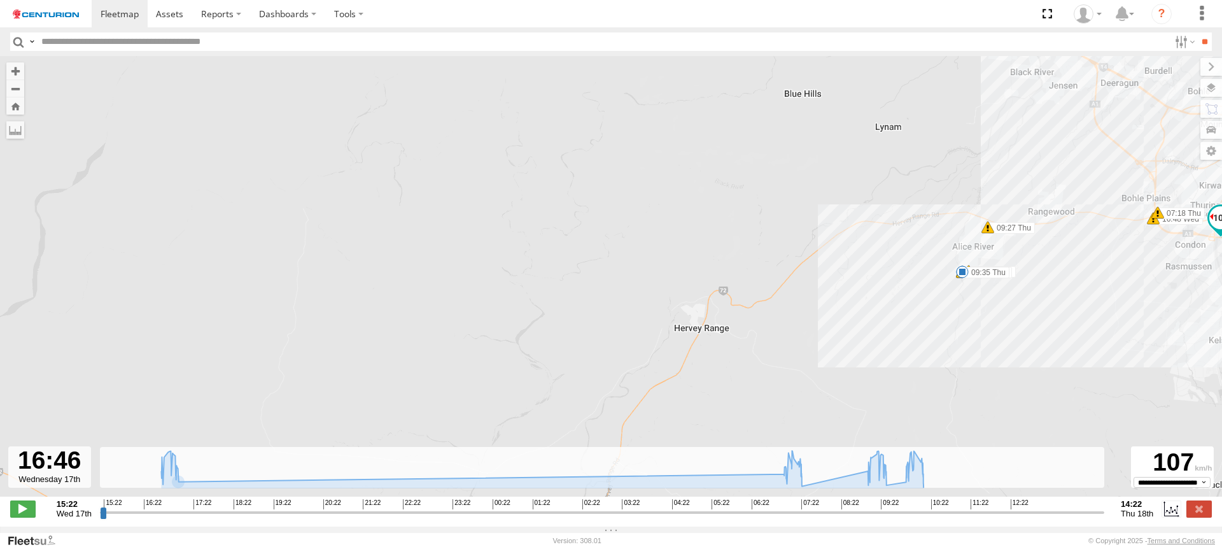
drag, startPoint x: 938, startPoint y: 322, endPoint x: 788, endPoint y: 326, distance: 149.6
click at [804, 326] on div "MV285 16:48 Wed 16:58 Wed 17:03 Wed 07:18 Thu 07:37 Thu 09:27 Thu 09:30 Thu 09:…" at bounding box center [611, 283] width 1222 height 454
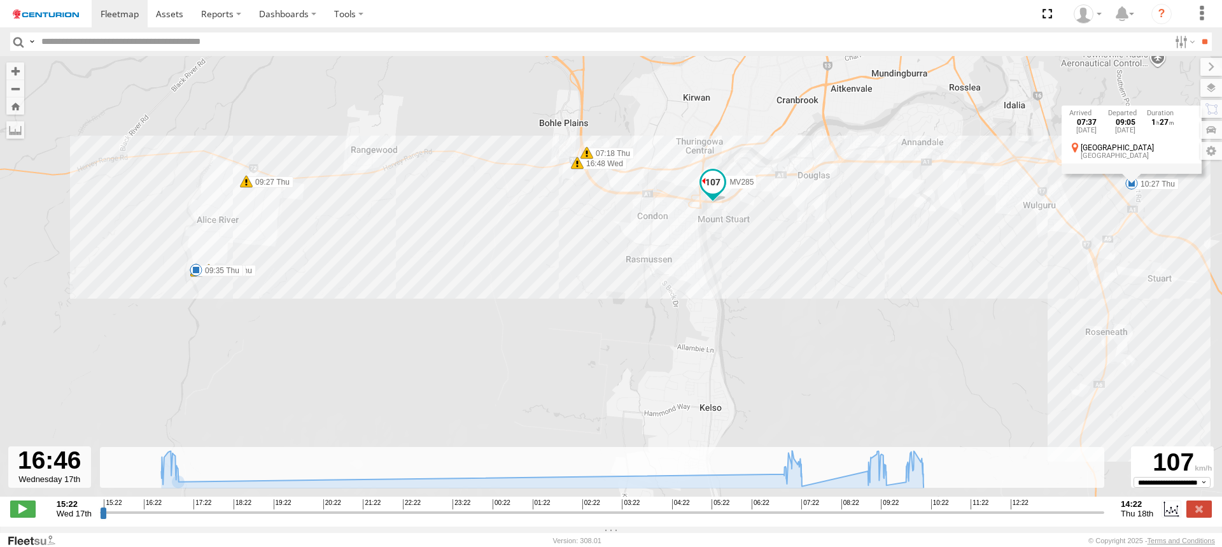
drag, startPoint x: 850, startPoint y: 296, endPoint x: 684, endPoint y: 311, distance: 166.2
click at [684, 311] on div "MV285 16:48 Wed 16:58 Wed 17:03 Wed 07:18 Thu 07:37 Thu 09:27 Thu 09:30 Thu 09:…" at bounding box center [611, 283] width 1222 height 454
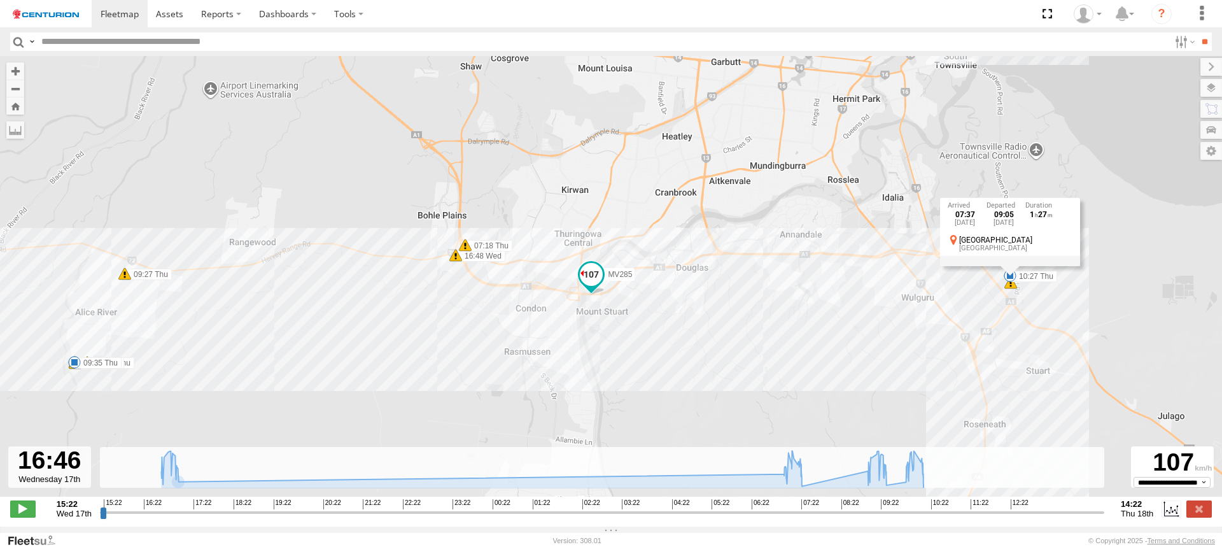
drag, startPoint x: 728, startPoint y: 341, endPoint x: 603, endPoint y: 435, distance: 156.7
click at [603, 435] on div "MV285 16:48 Wed 16:58 Wed 17:03 Wed 07:18 Thu 07:37 Thu 09:27 Thu 09:30 Thu 09:…" at bounding box center [611, 283] width 1222 height 454
click at [877, 456] on icon at bounding box center [877, 451] width 10 height 10
click at [914, 456] on icon at bounding box center [914, 451] width 10 height 10
